Goal: Task Accomplishment & Management: Manage account settings

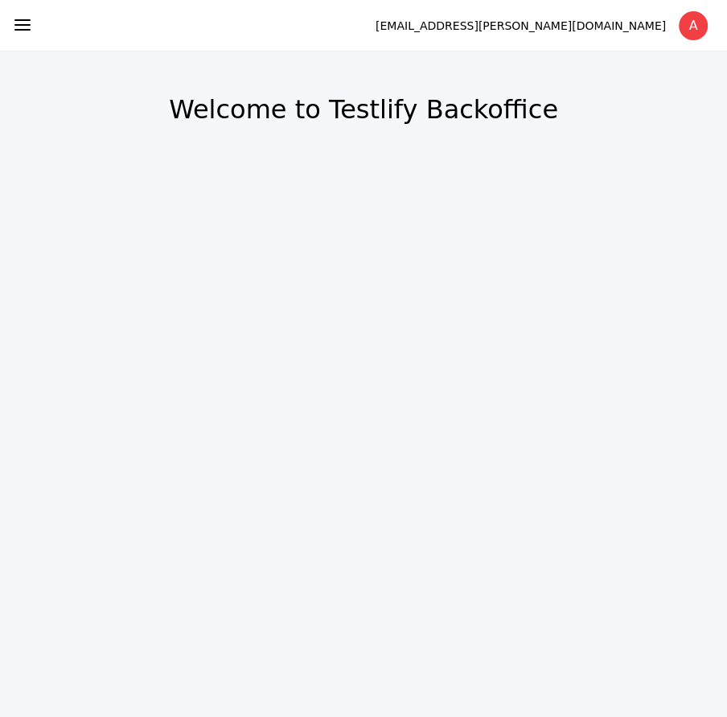
click at [20, 27] on icon at bounding box center [22, 24] width 19 height 19
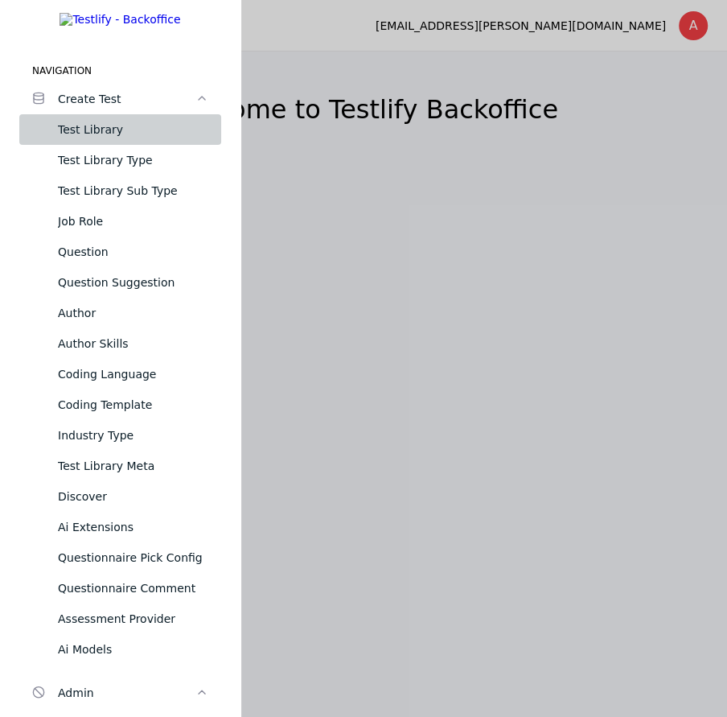
click at [111, 139] on div "Test Library" at bounding box center [133, 129] width 150 height 19
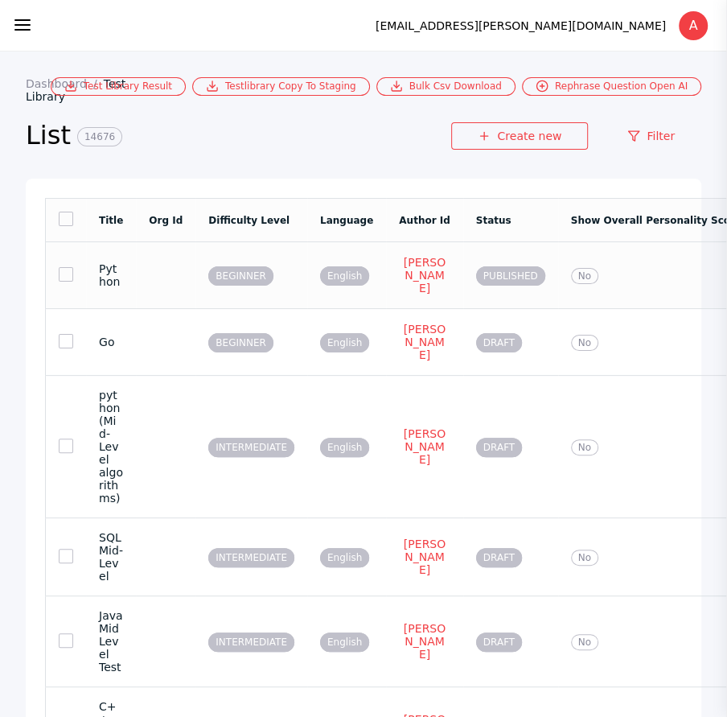
click at [150, 262] on td at bounding box center [166, 275] width 60 height 67
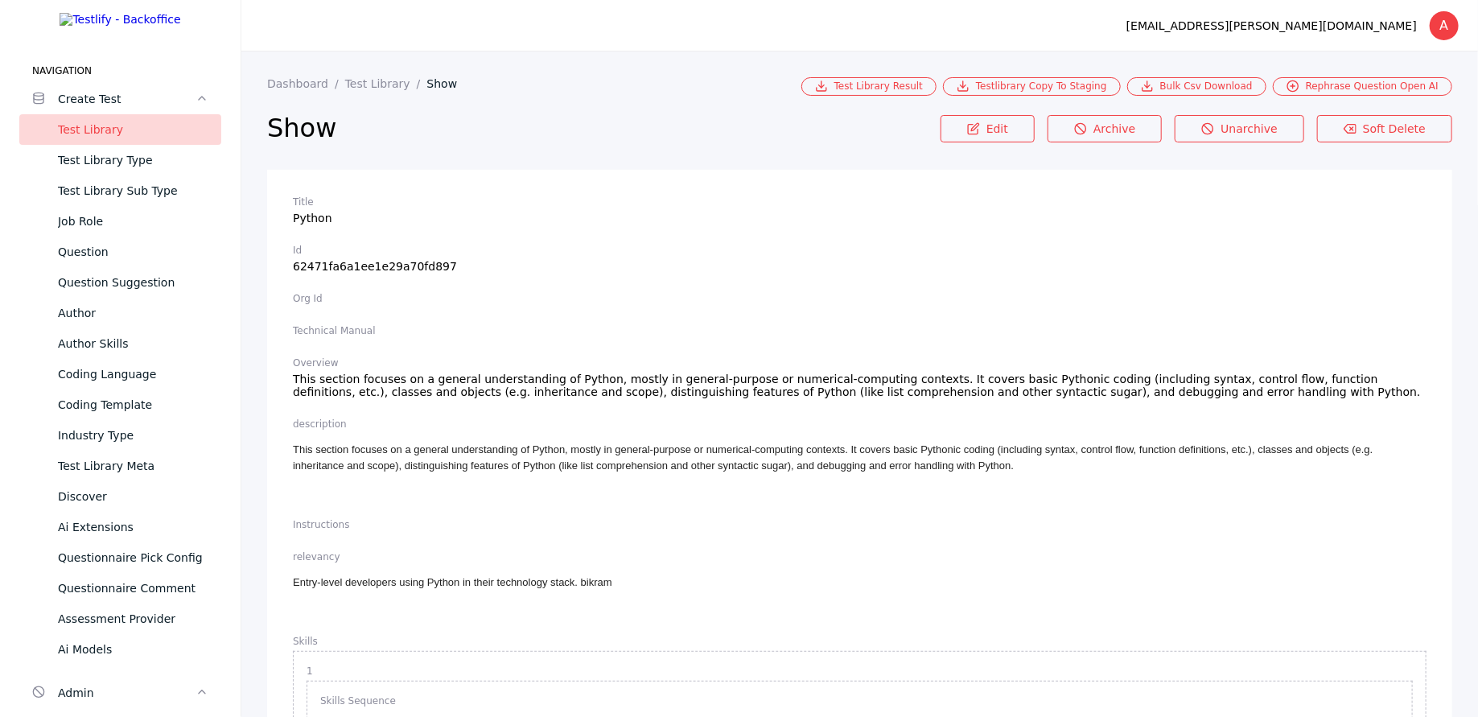
click at [323, 128] on h2 "Show" at bounding box center [603, 128] width 673 height 32
click at [294, 87] on link "Dashboard" at bounding box center [306, 83] width 78 height 13
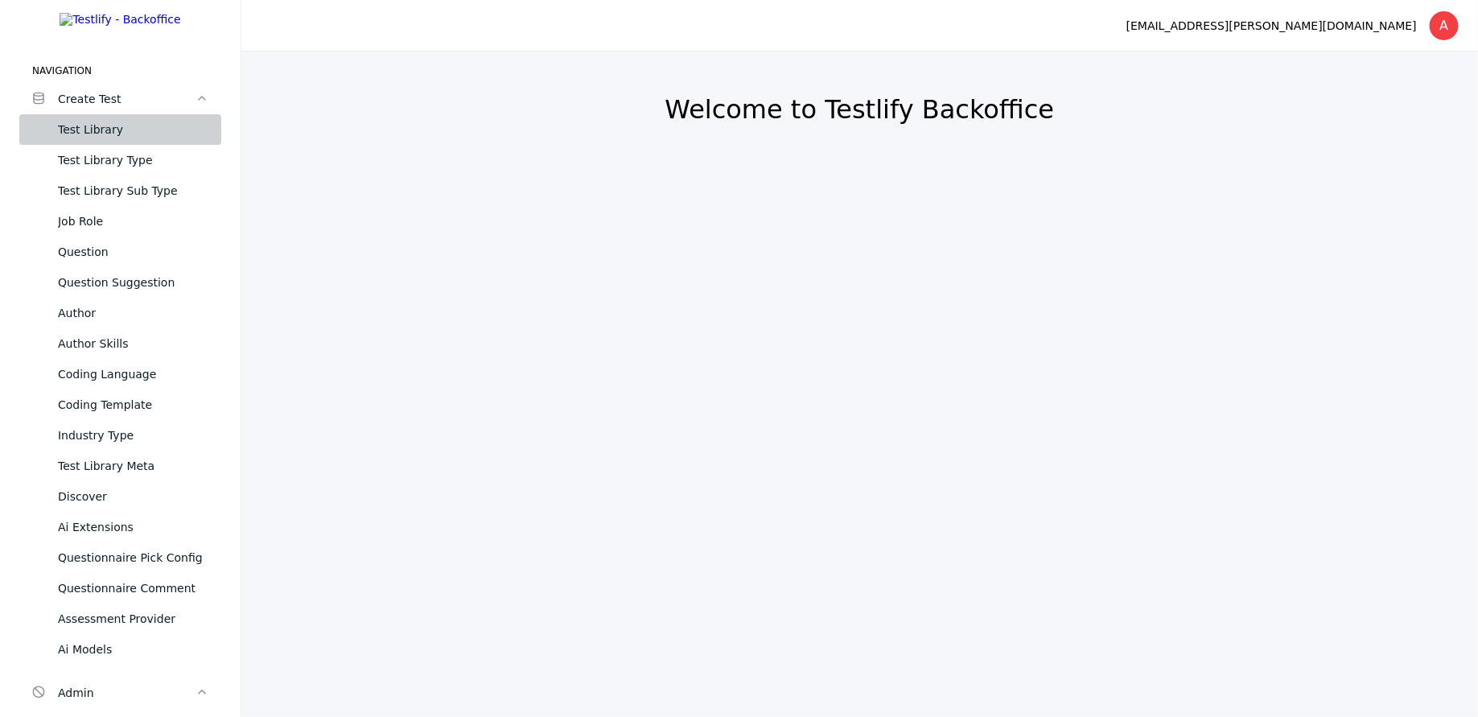
click at [124, 139] on div "Test Library" at bounding box center [133, 129] width 150 height 19
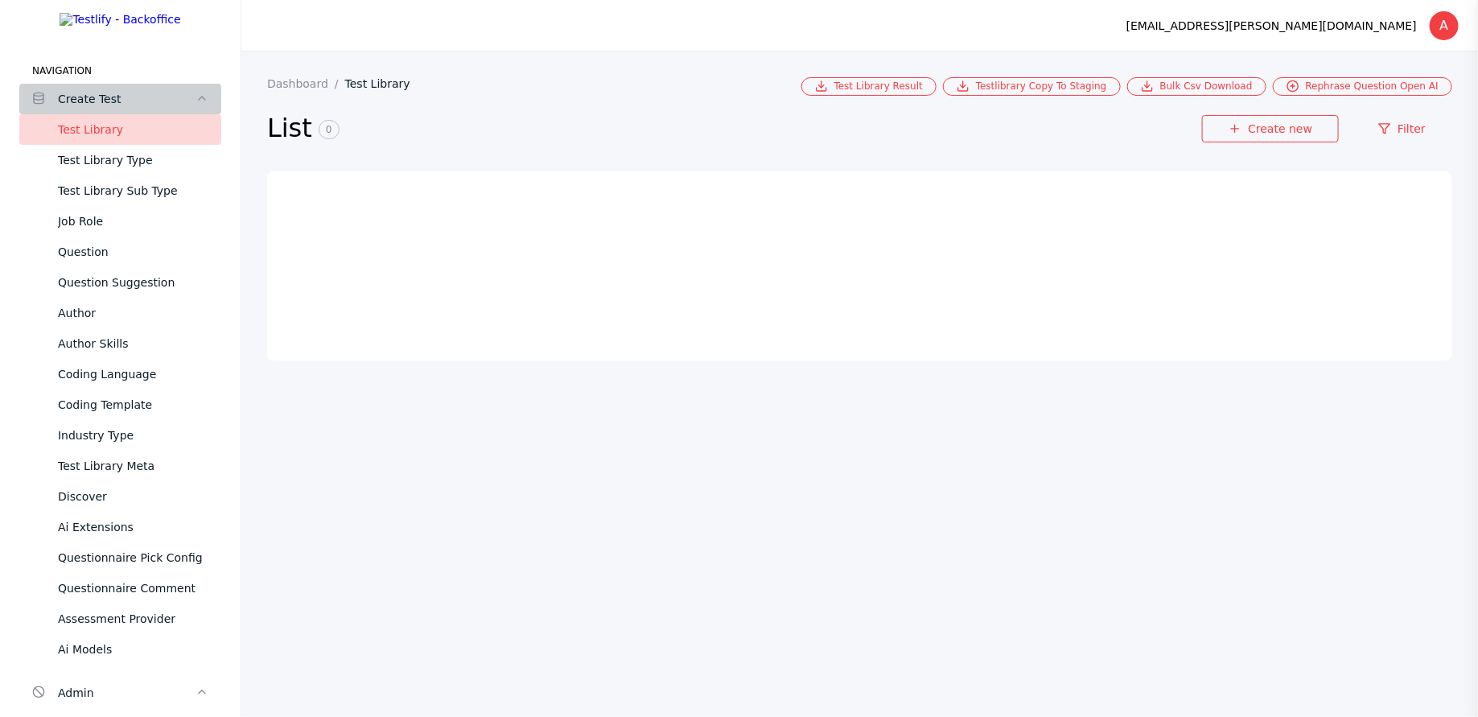
click at [113, 109] on div "Create Test" at bounding box center [127, 98] width 138 height 19
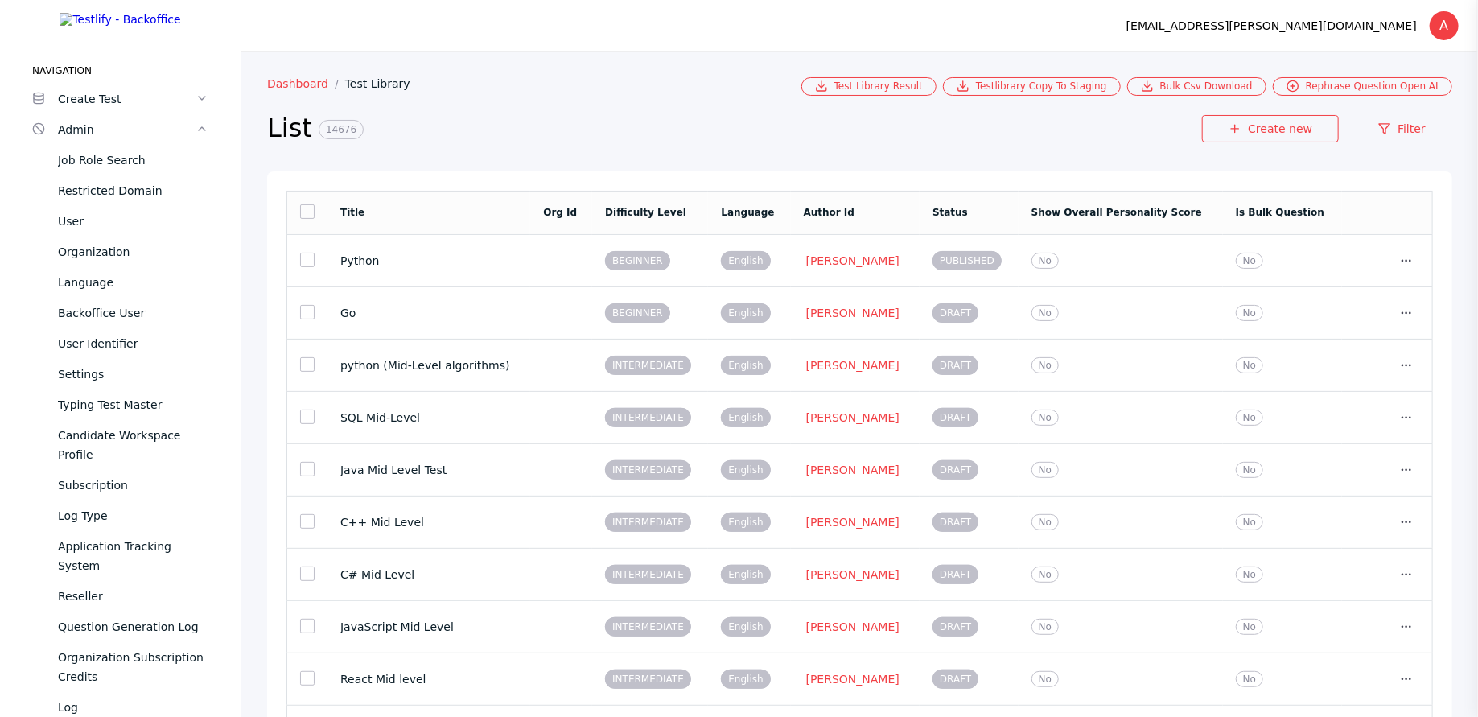
click at [283, 87] on link "Dashboard" at bounding box center [306, 83] width 78 height 13
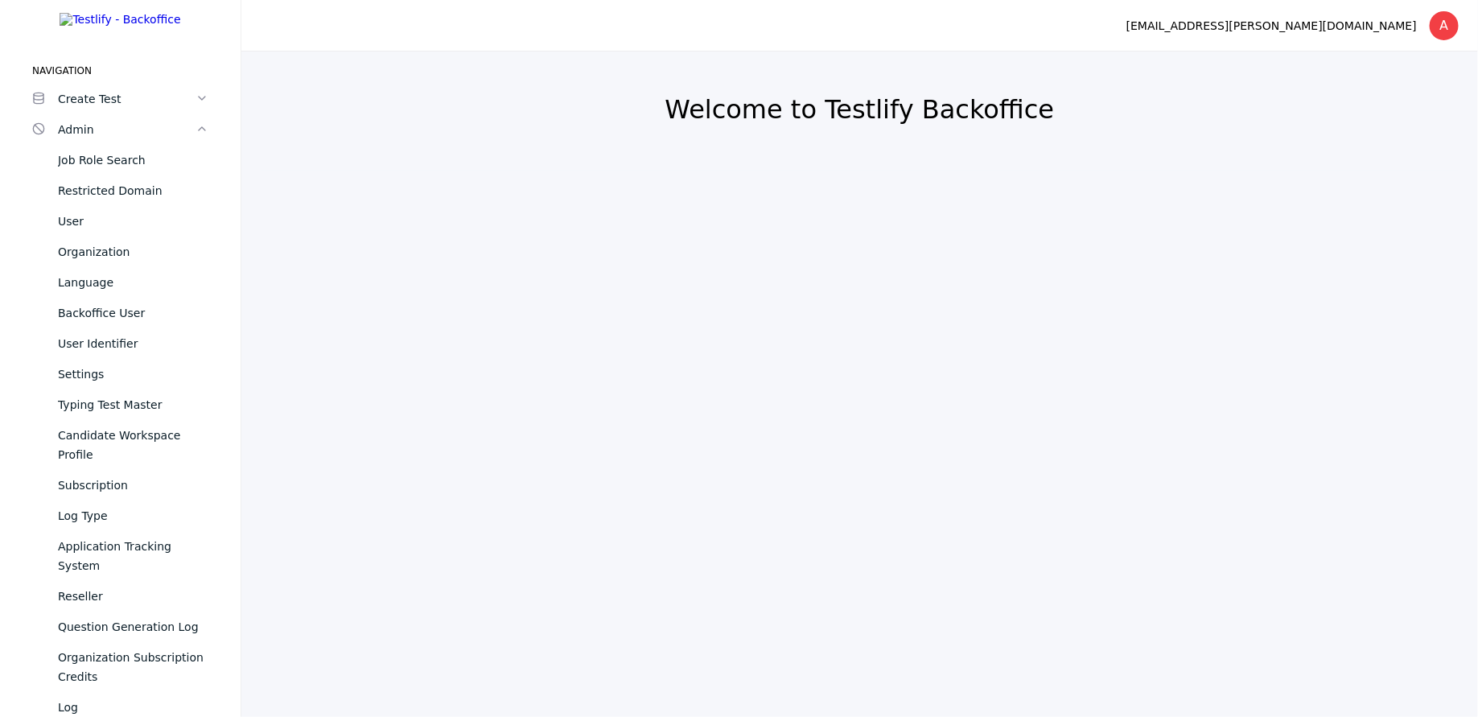
click at [727, 121] on h2 "Welcome to Testlify Backoffice" at bounding box center [859, 109] width 1159 height 32
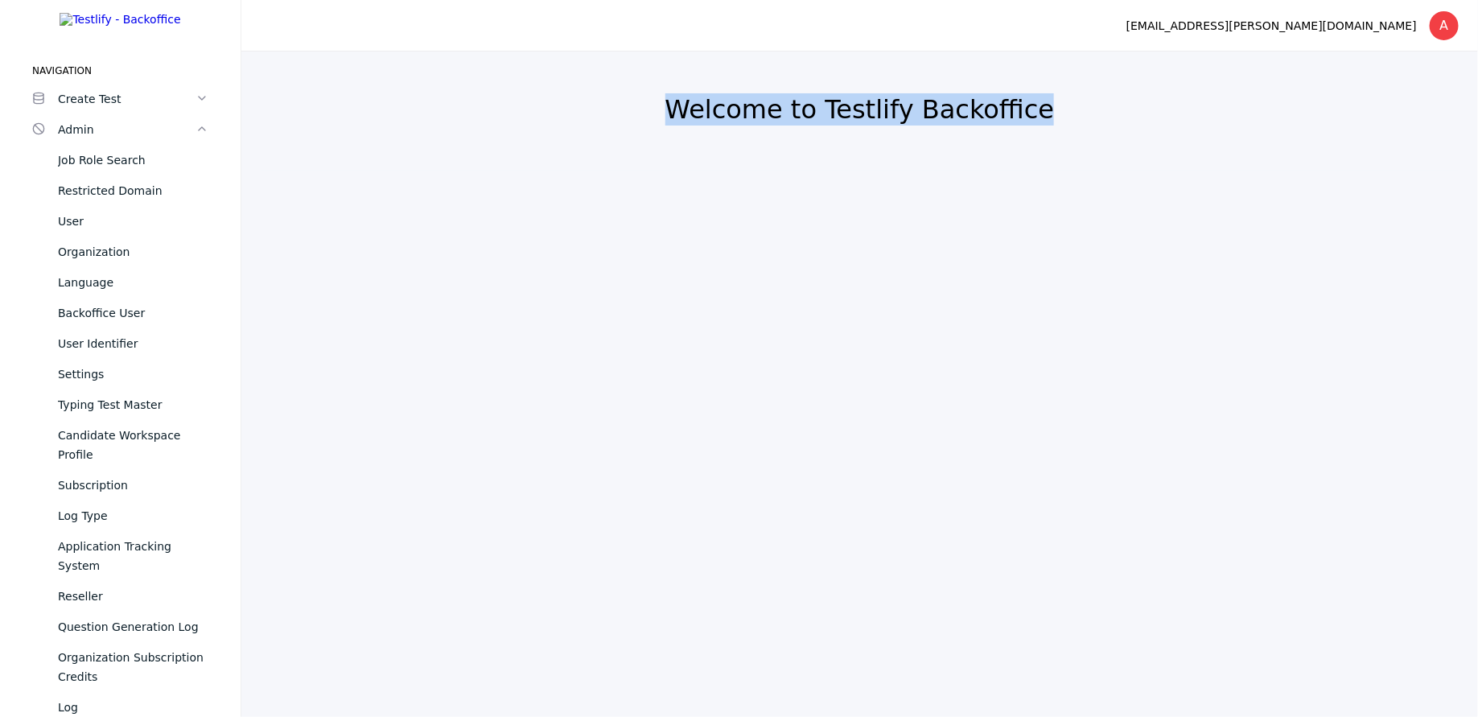
click at [727, 121] on h2 "Welcome to Testlify Backoffice" at bounding box center [859, 109] width 1159 height 32
copy h2 "Welcome to Testlify Backoffice"
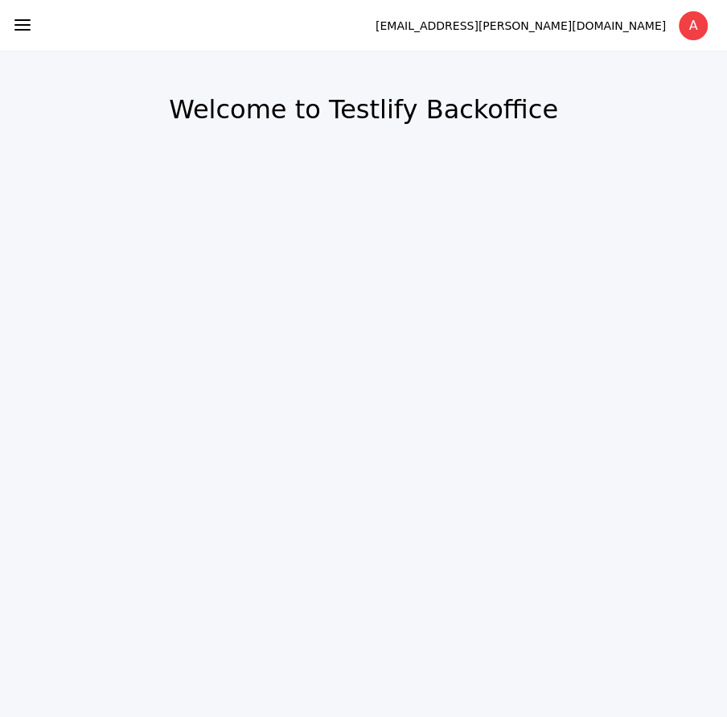
click at [14, 35] on span at bounding box center [22, 25] width 19 height 21
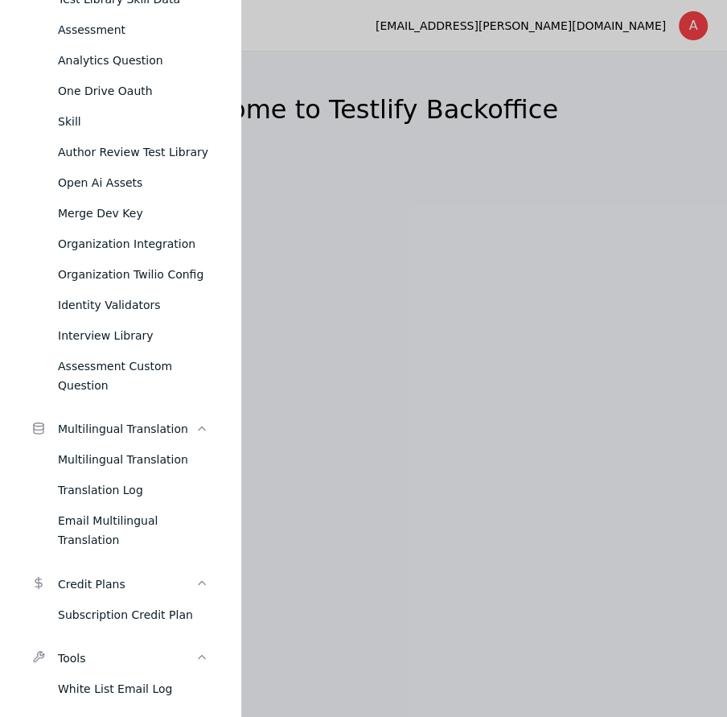
scroll to position [1024, 0]
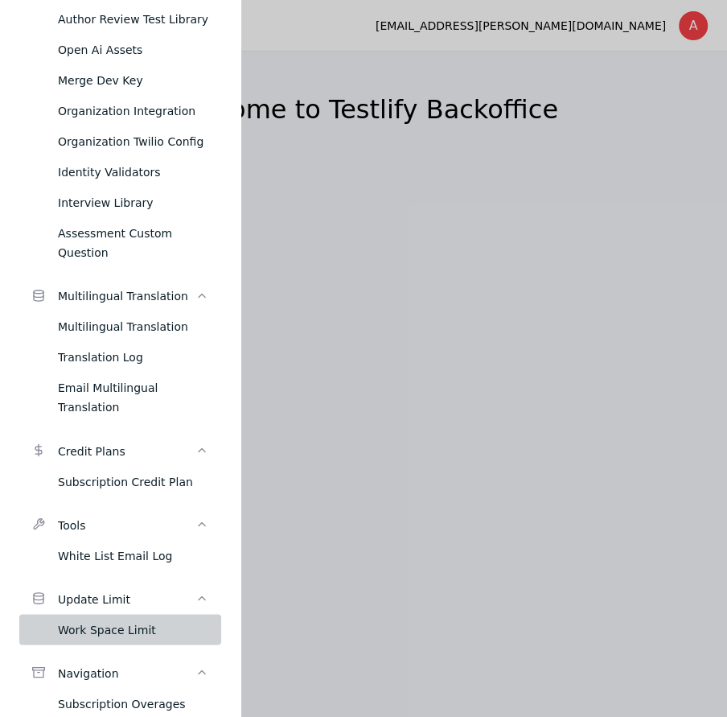
click at [118, 620] on div "Work Space Limit" at bounding box center [133, 629] width 150 height 19
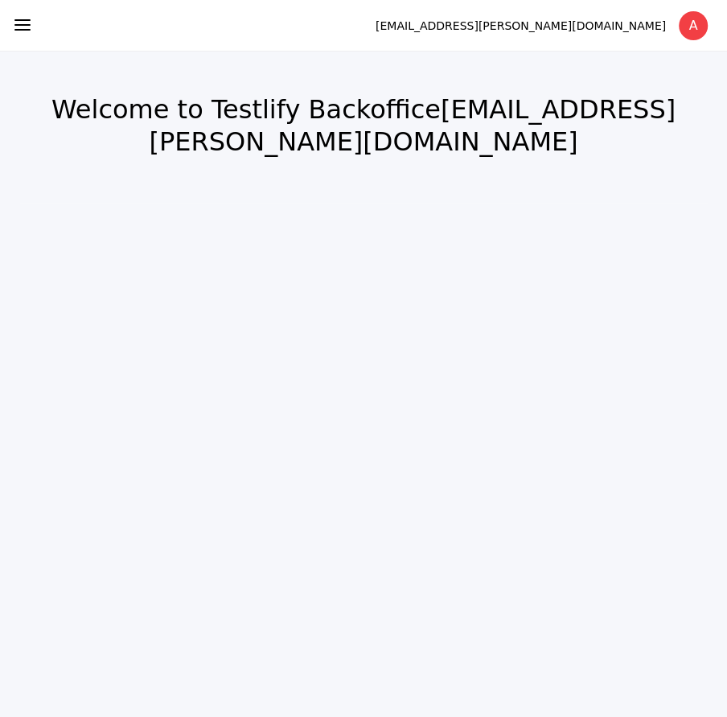
click at [31, 25] on icon at bounding box center [22, 24] width 19 height 19
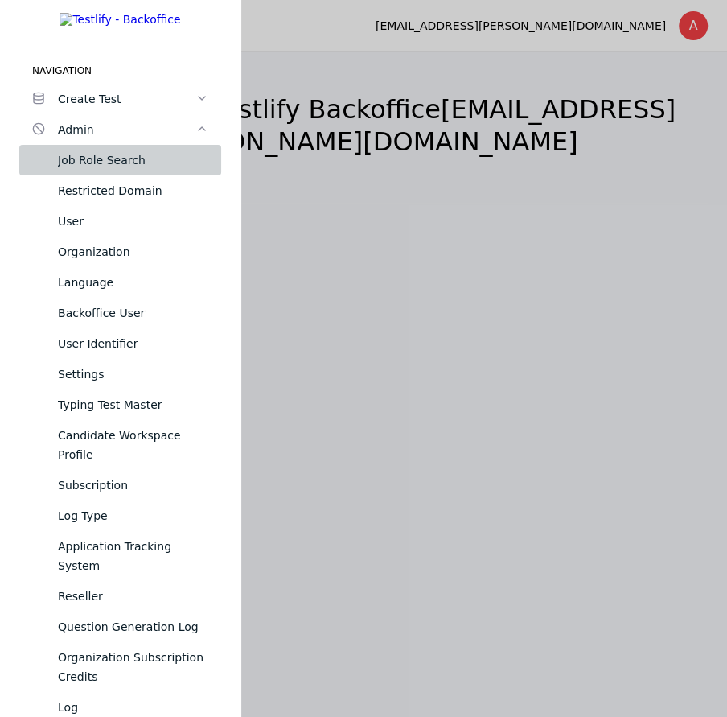
click at [105, 175] on link "Job Role Search" at bounding box center [120, 160] width 202 height 31
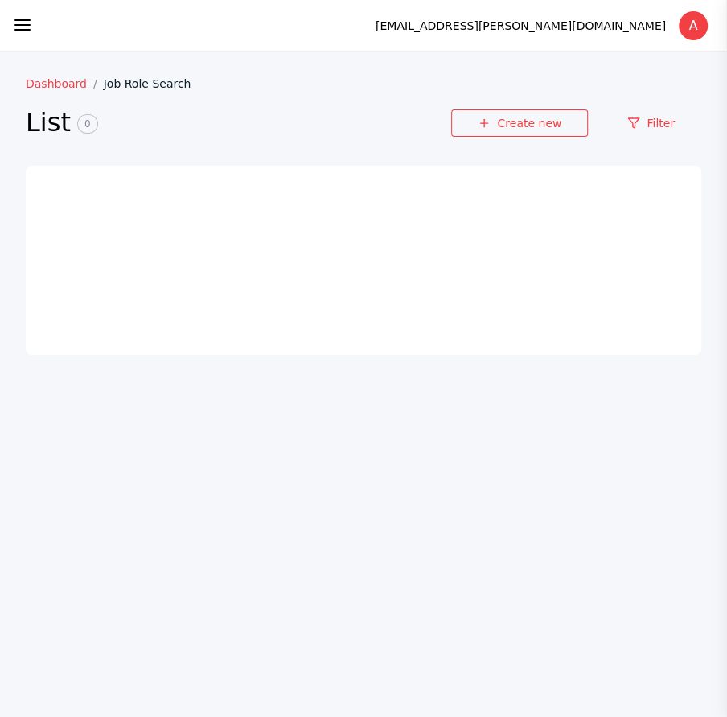
click at [76, 83] on link "Dashboard" at bounding box center [65, 83] width 78 height 13
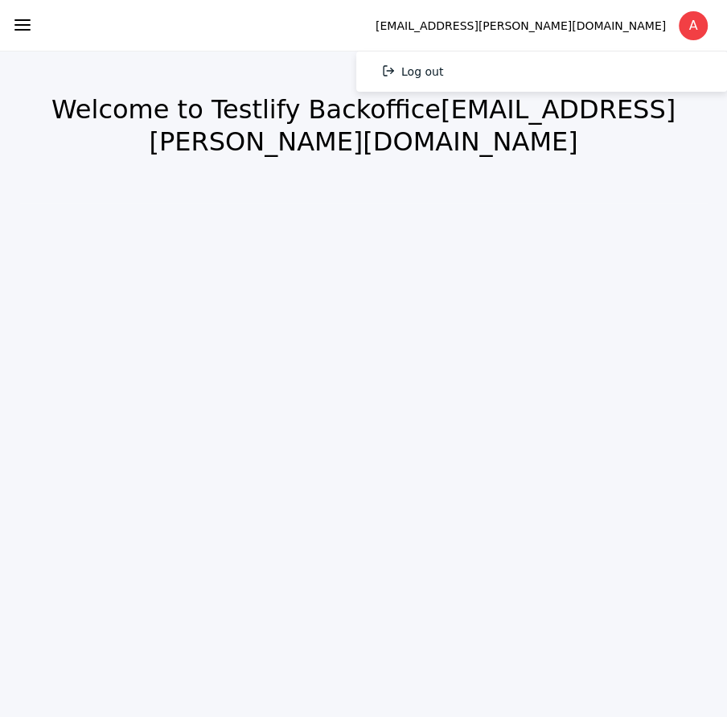
click at [712, 19] on section "amar.thombare@hnrtech.com A" at bounding box center [541, 25] width 371 height 51
click at [632, 83] on link "Log out" at bounding box center [541, 71] width 371 height 40
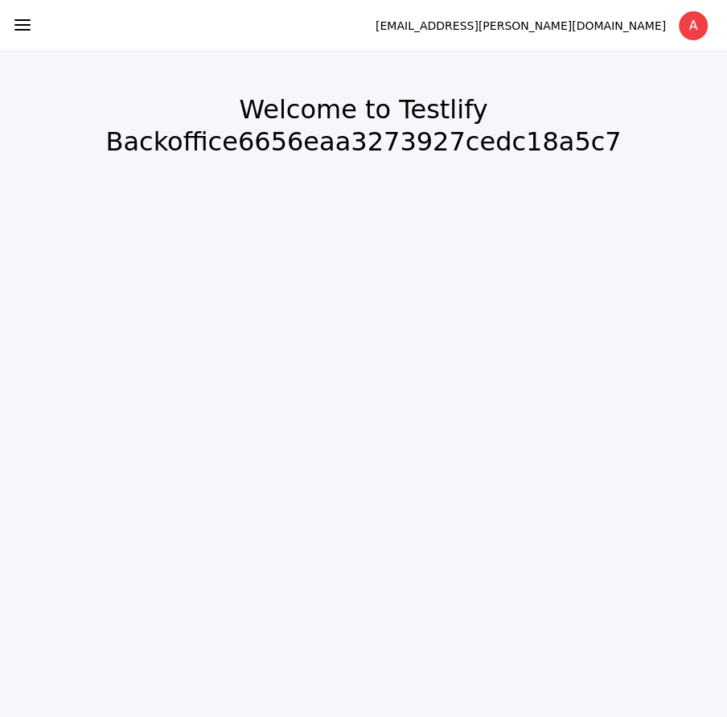
click at [23, 25] on line at bounding box center [22, 25] width 14 height 0
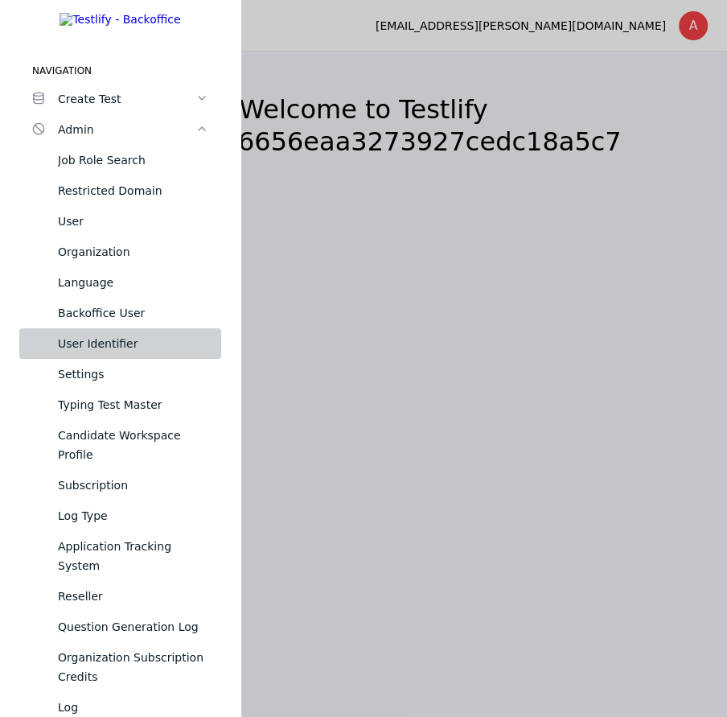
scroll to position [1024, 0]
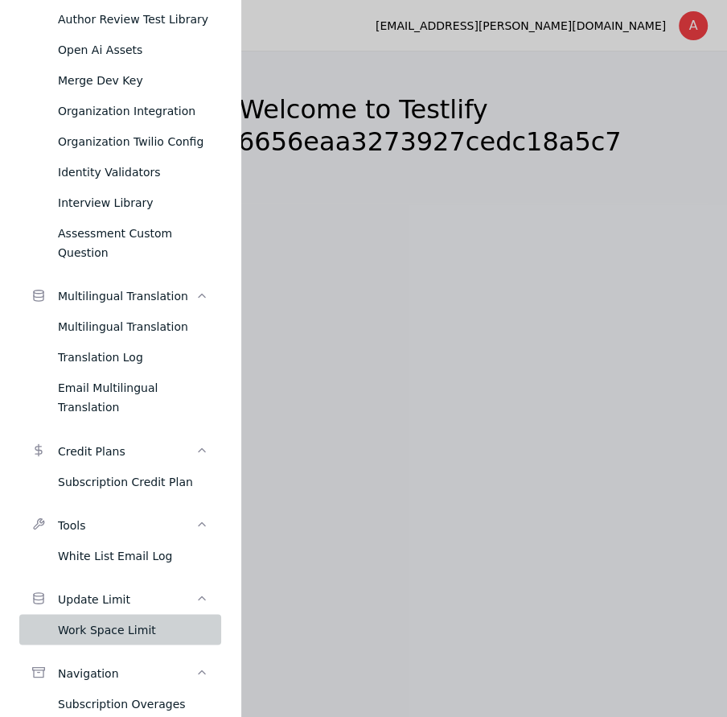
click at [77, 620] on div "Work Space Limit" at bounding box center [133, 629] width 150 height 19
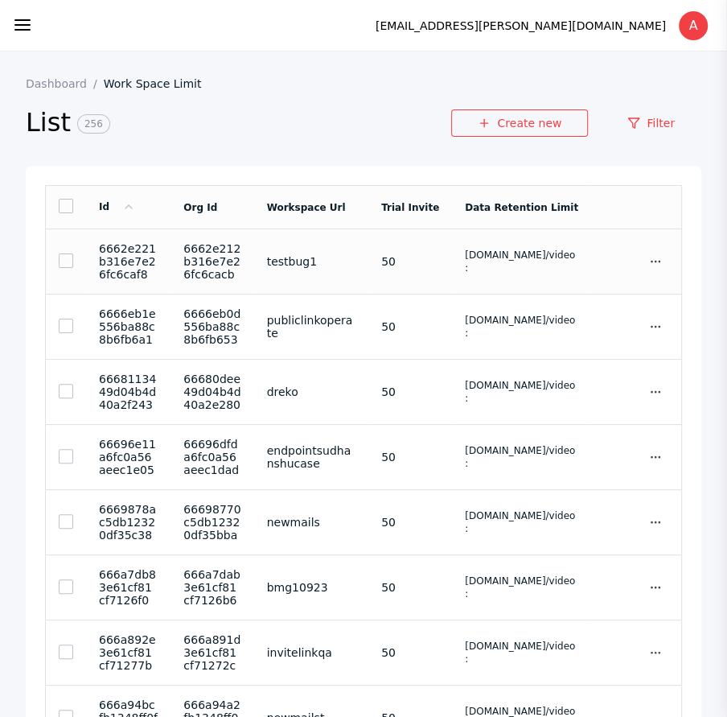
click at [59, 253] on link at bounding box center [66, 260] width 14 height 14
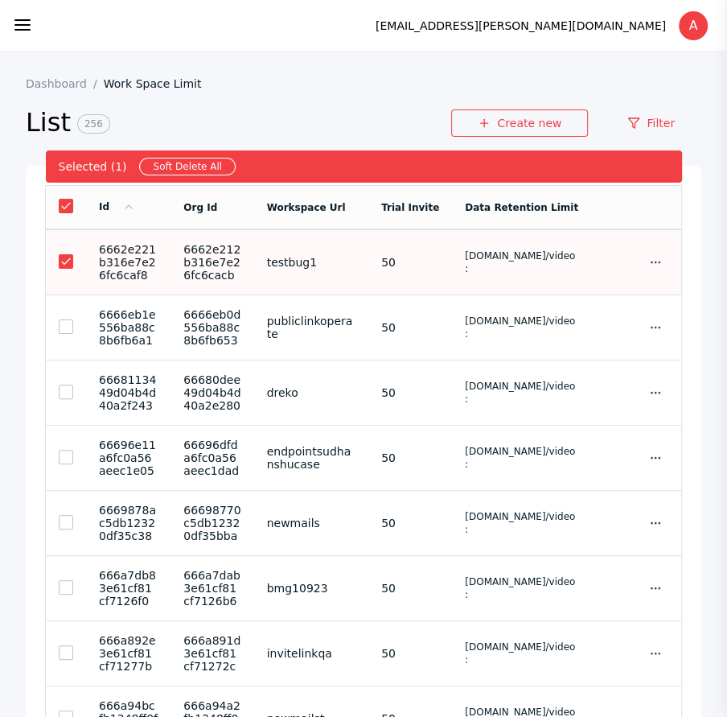
click at [172, 174] on link "Soft Delete All" at bounding box center [187, 167] width 97 height 18
